Goal: Information Seeking & Learning: Learn about a topic

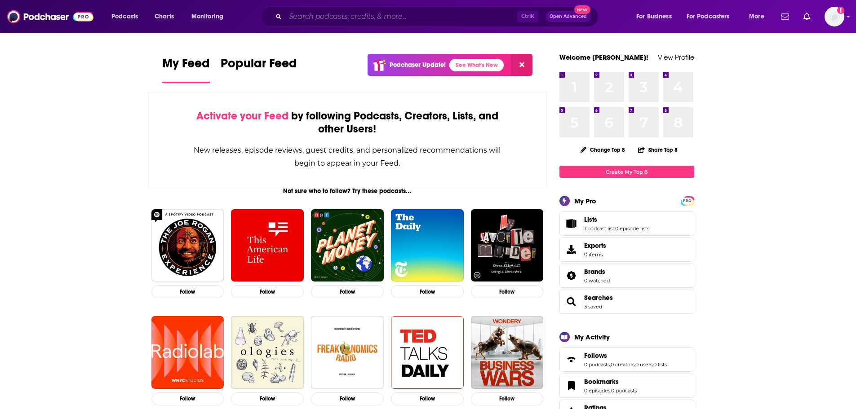
click at [332, 17] on input "Search podcasts, credits, & more..." at bounding box center [401, 16] width 232 height 14
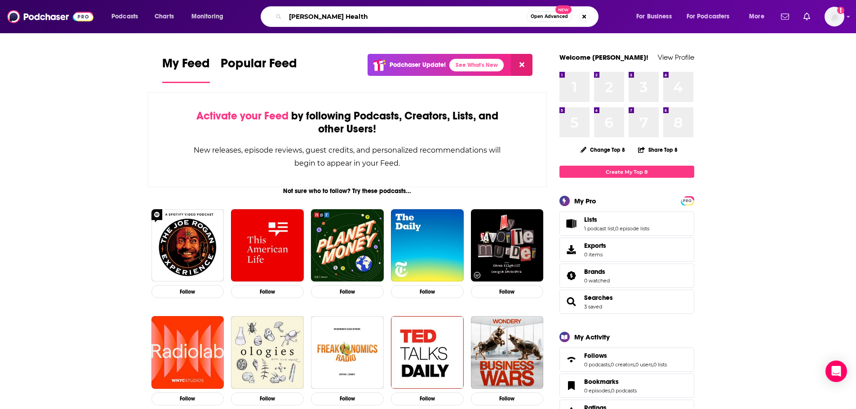
click at [355, 14] on input "[PERSON_NAME] Health" at bounding box center [405, 16] width 241 height 14
type input "[PERSON_NAME] Healthcare Podcast"
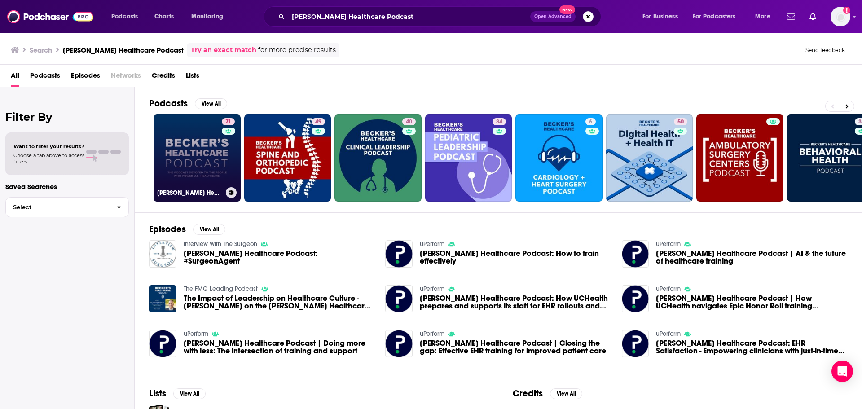
click at [191, 173] on link "71 [PERSON_NAME] Healthcare Podcast" at bounding box center [197, 158] width 87 height 87
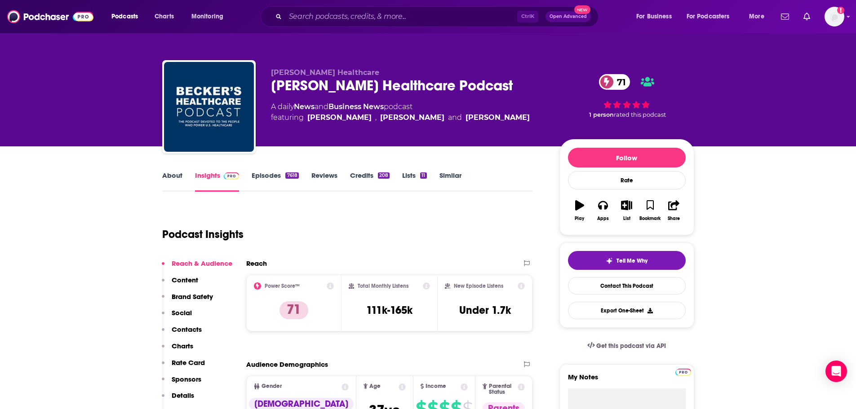
scroll to position [135, 0]
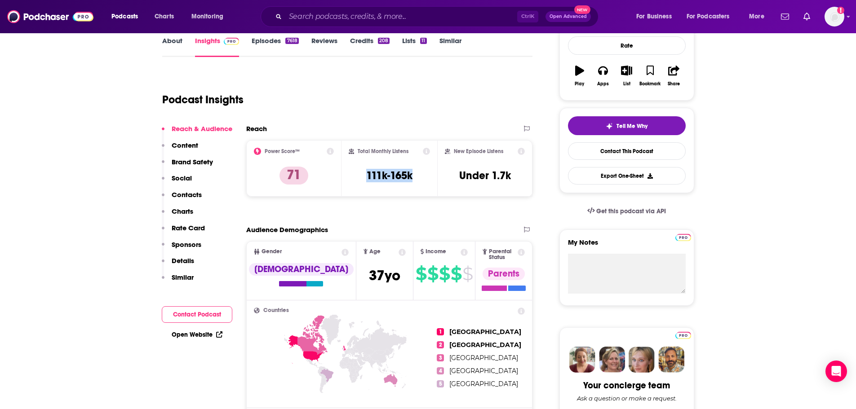
drag, startPoint x: 419, startPoint y: 181, endPoint x: 367, endPoint y: 175, distance: 51.6
click at [367, 175] on div "Total Monthly Listens 111k-165k" at bounding box center [389, 168] width 81 height 41
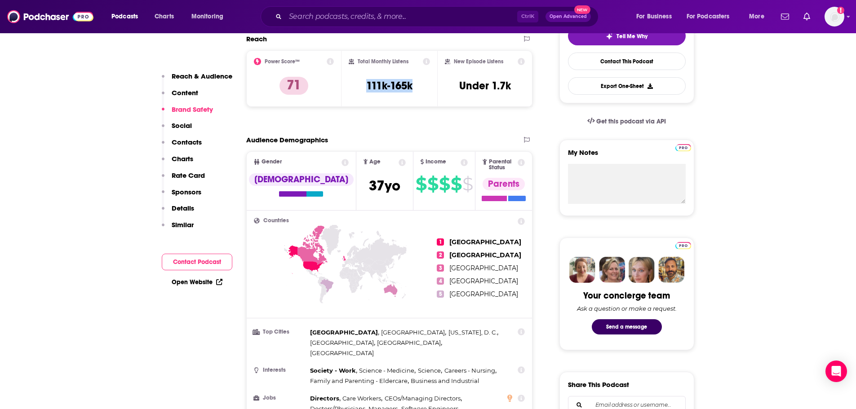
scroll to position [0, 0]
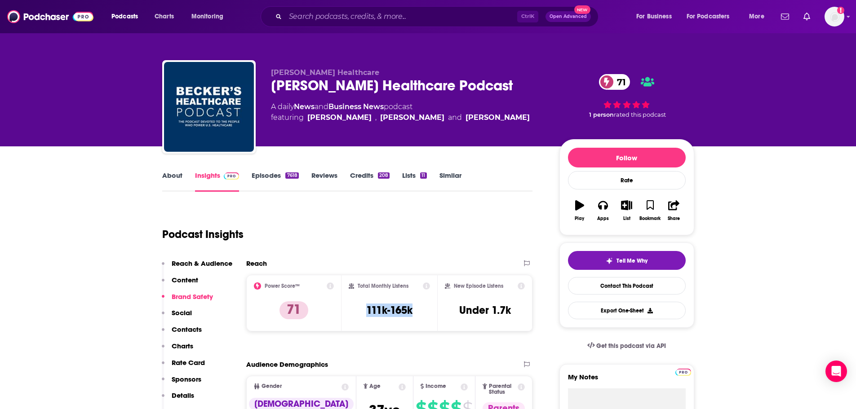
click at [272, 181] on link "Episodes 7618" at bounding box center [275, 181] width 47 height 21
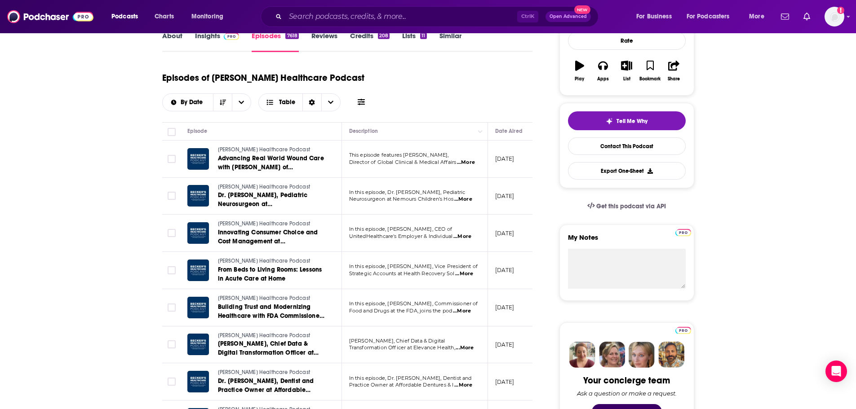
scroll to position [90, 0]
